Goal: Obtain resource: Download file/media

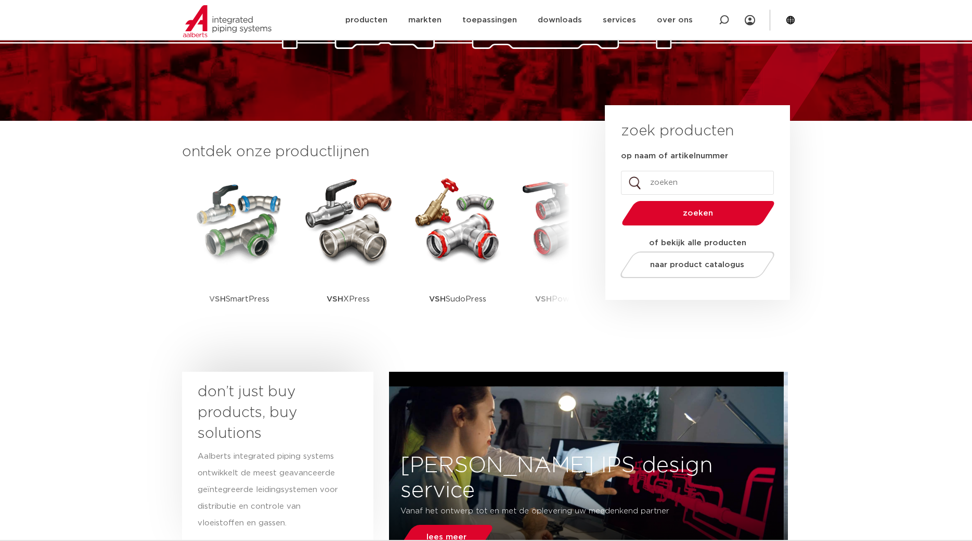
scroll to position [159, 0]
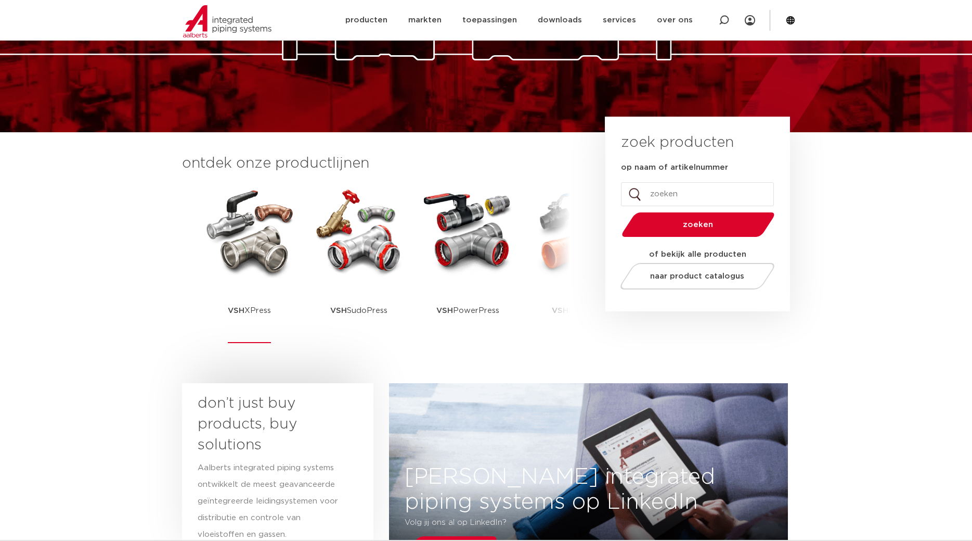
click at [255, 264] on img at bounding box center [250, 231] width 94 height 94
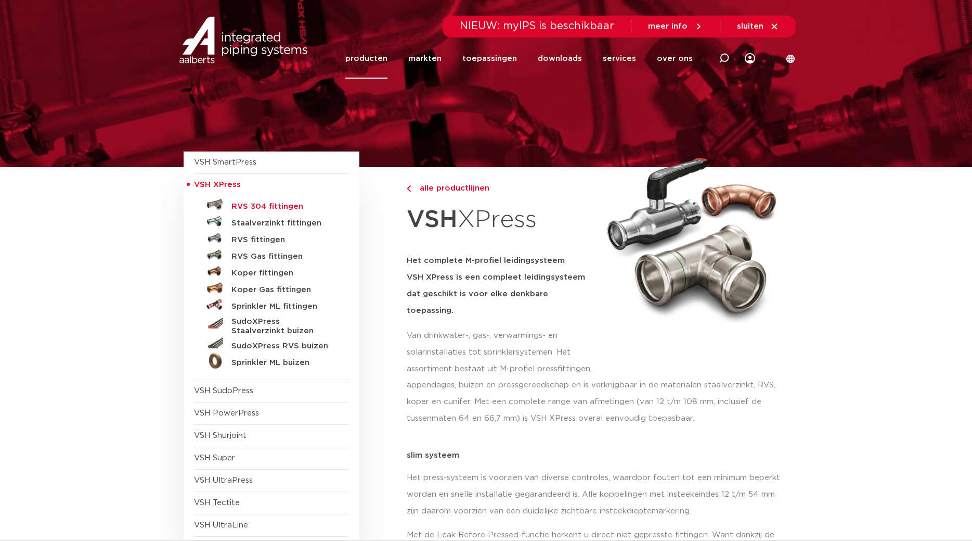
click at [264, 206] on h5 "RVS 304 fittingen" at bounding box center [283, 206] width 103 height 9
click at [666, 28] on span "meer info" at bounding box center [668, 26] width 40 height 8
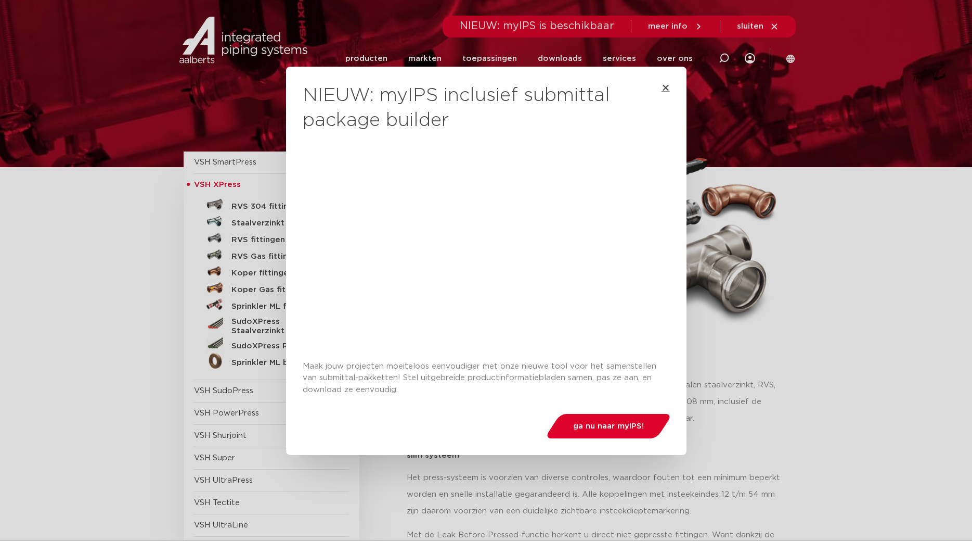
click at [662, 87] on icon "Close" at bounding box center [666, 87] width 8 height 8
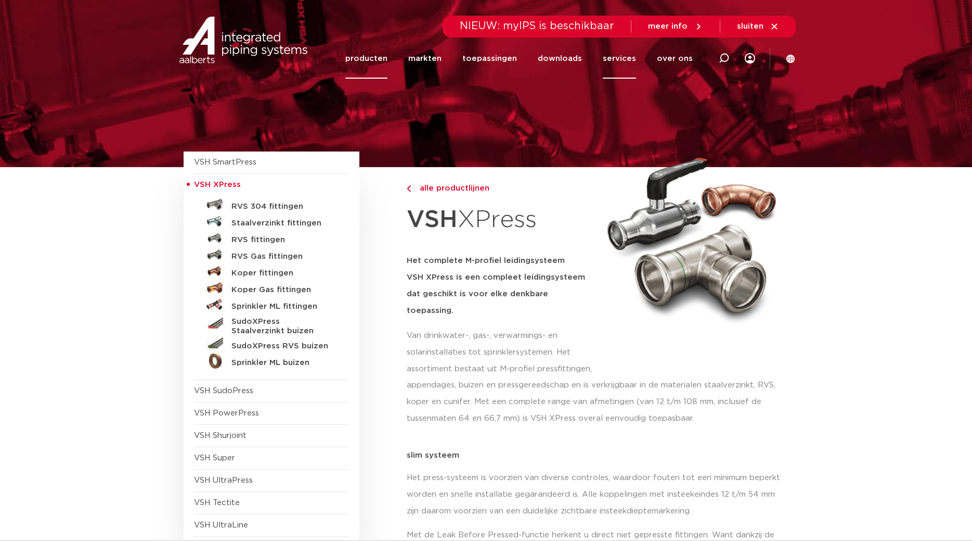
click at [621, 55] on link "services" at bounding box center [619, 58] width 33 height 40
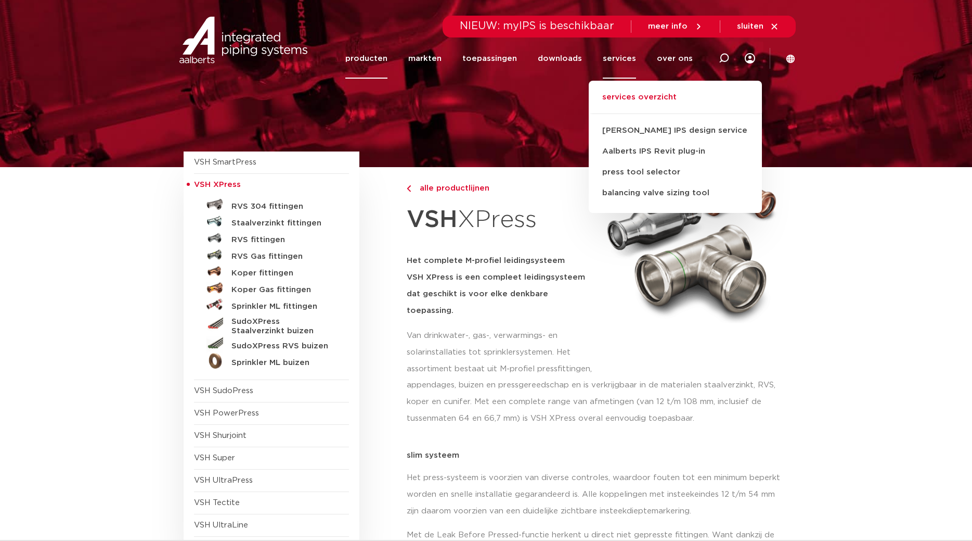
click at [631, 98] on link "services overzicht" at bounding box center [675, 102] width 173 height 23
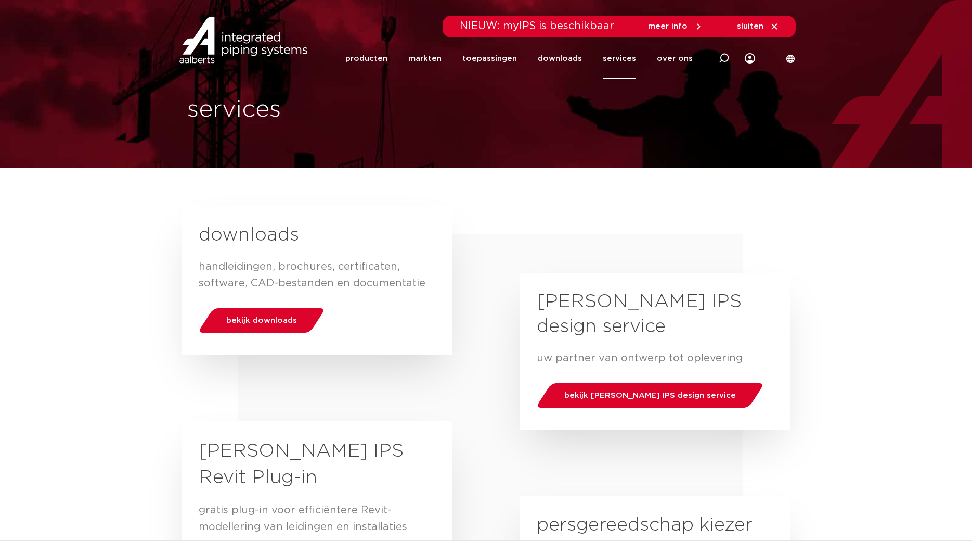
click at [749, 26] on span "sluiten" at bounding box center [750, 26] width 27 height 8
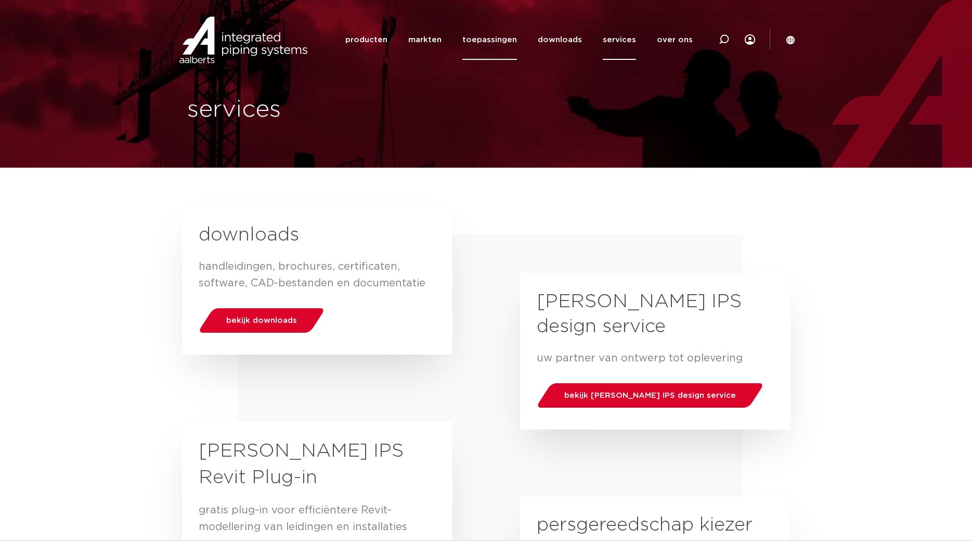
click at [499, 30] on link "toepassingen" at bounding box center [490, 40] width 55 height 40
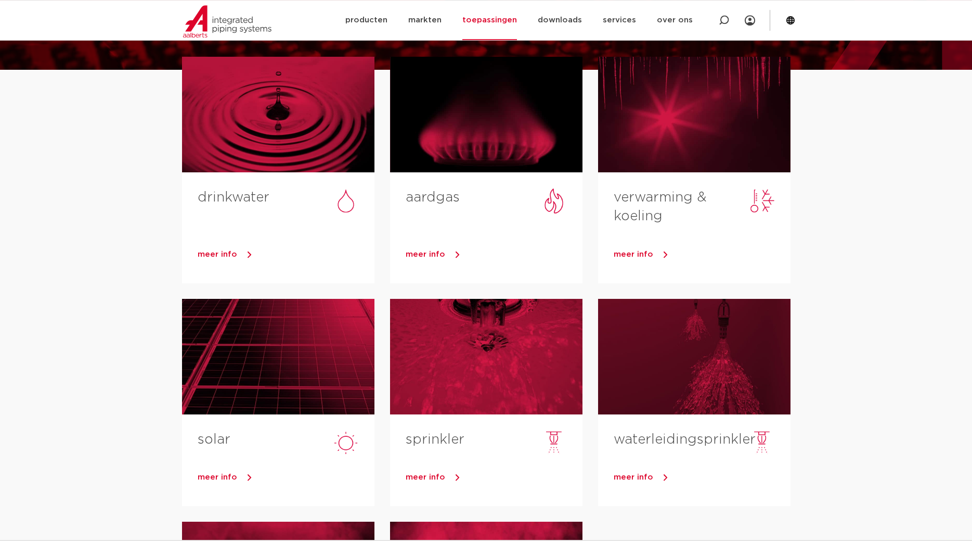
scroll to position [106, 0]
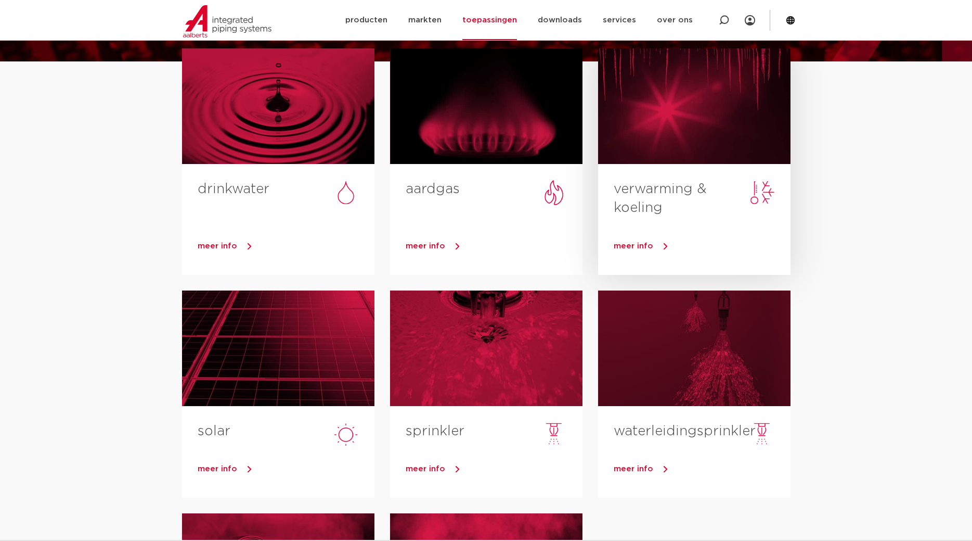
click at [667, 193] on link "verwarming & koeling" at bounding box center [660, 198] width 93 height 32
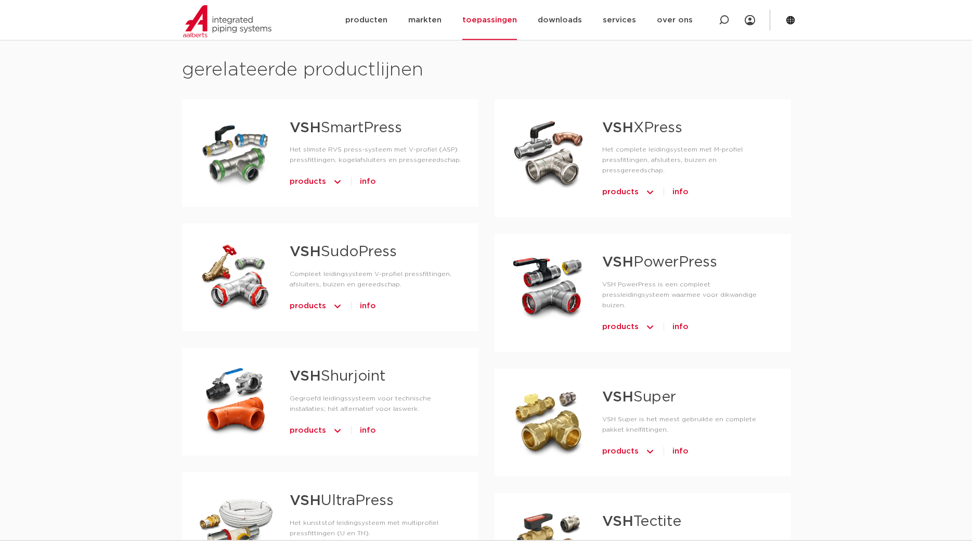
scroll to position [690, 0]
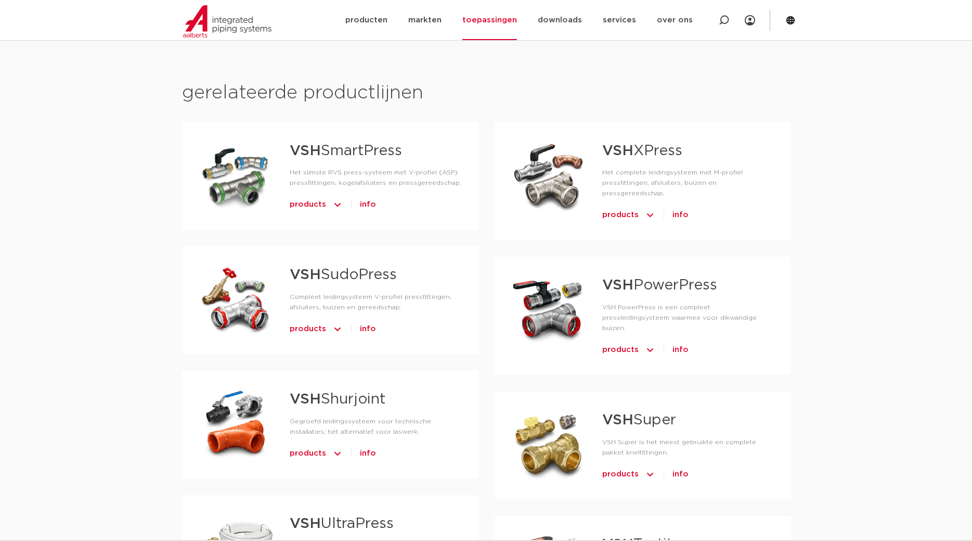
click at [650, 207] on img at bounding box center [650, 215] width 10 height 17
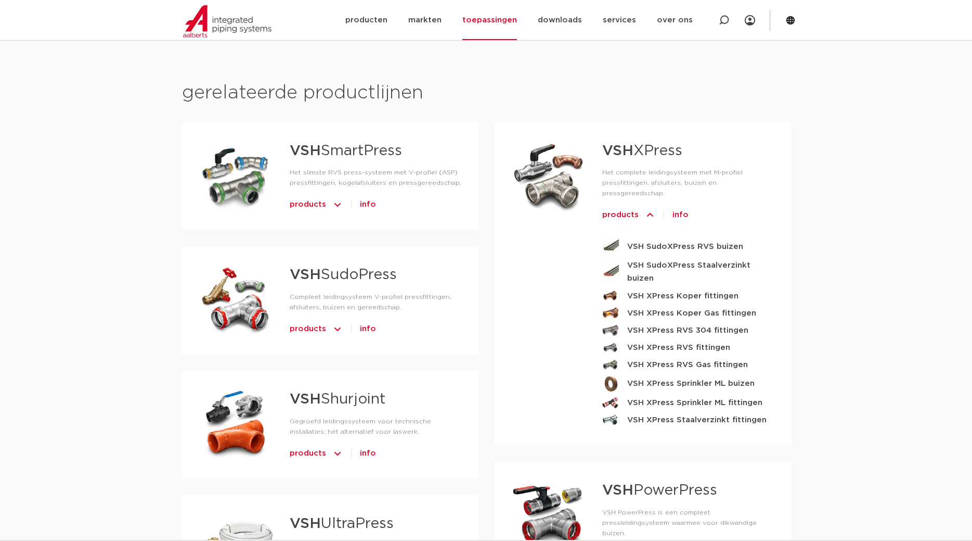
click at [684, 207] on span "info" at bounding box center [681, 215] width 16 height 17
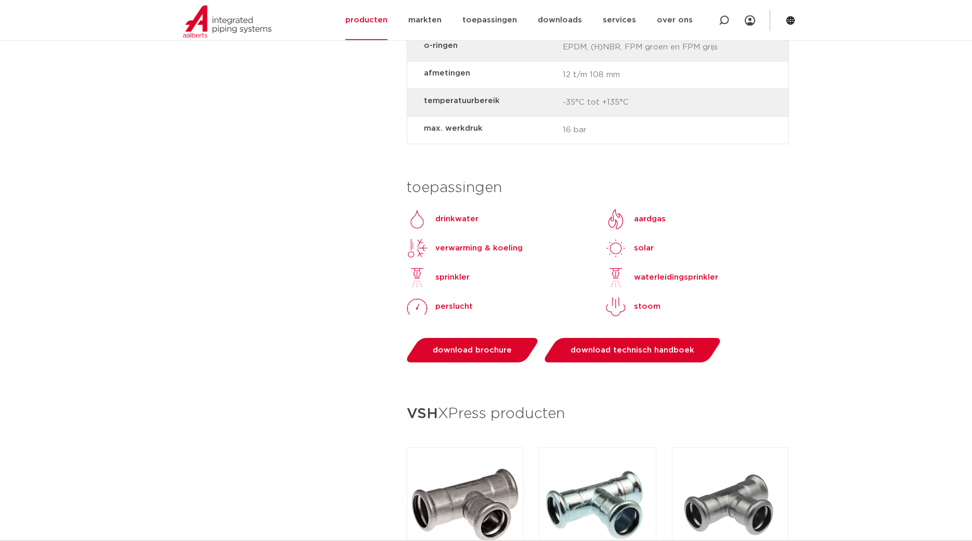
scroll to position [902, 0]
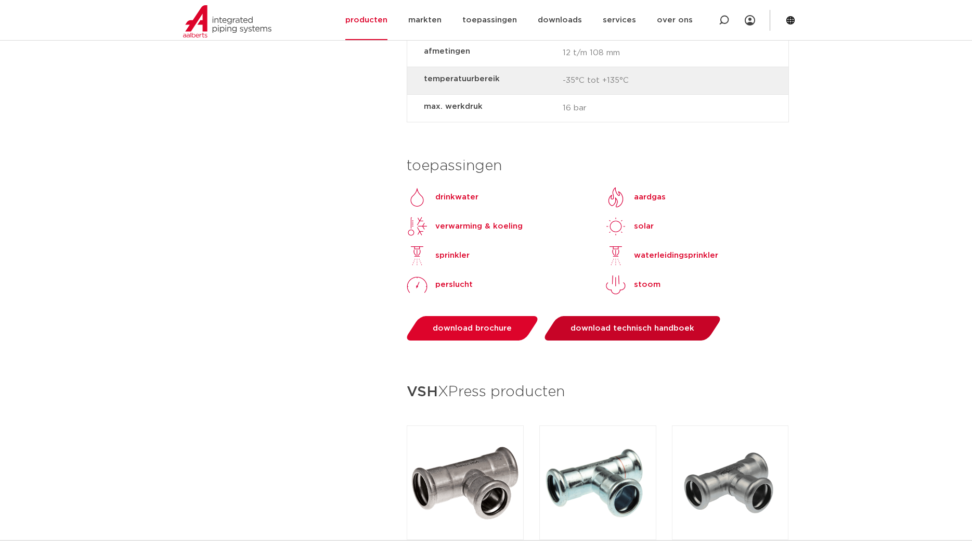
click at [627, 324] on span "download technisch handboek" at bounding box center [633, 328] width 124 height 8
